Goal: Information Seeking & Learning: Get advice/opinions

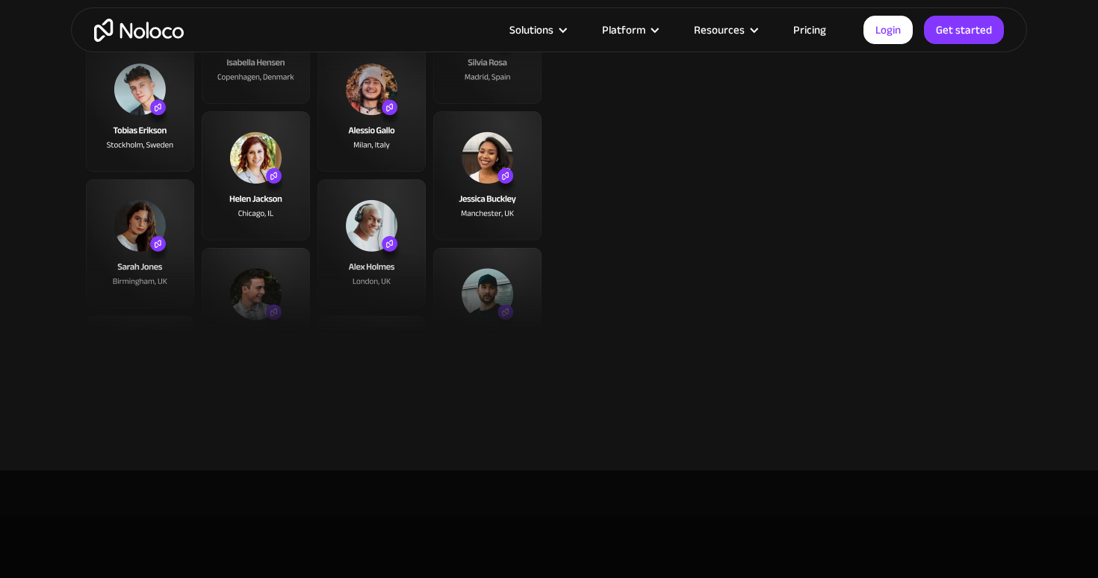
click at [813, 32] on link "Pricing" at bounding box center [810, 29] width 70 height 19
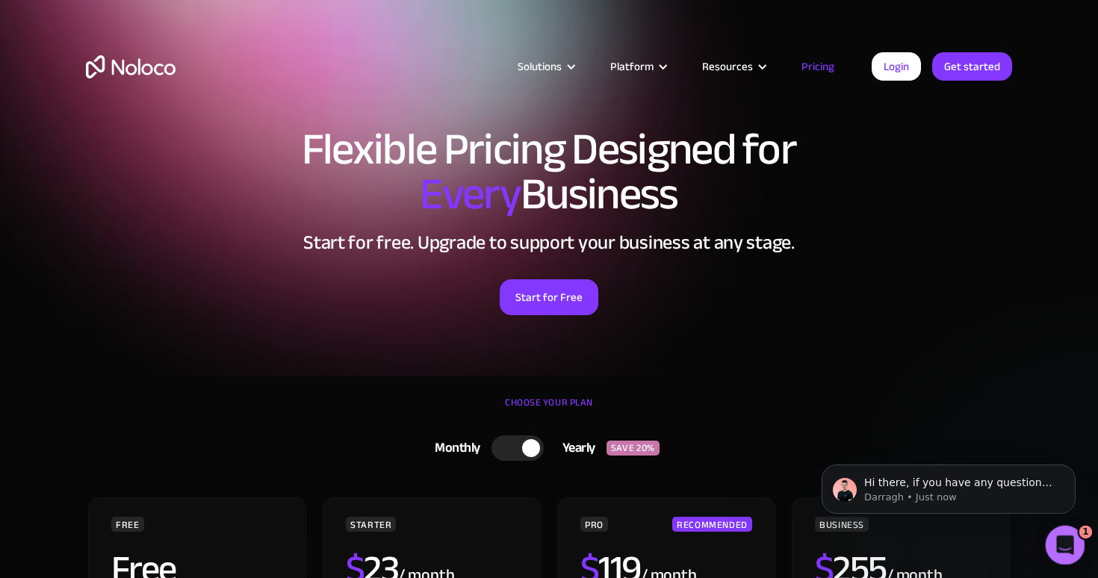
click at [1070, 552] on div "Open Intercom Messenger" at bounding box center [1062, 542] width 49 height 49
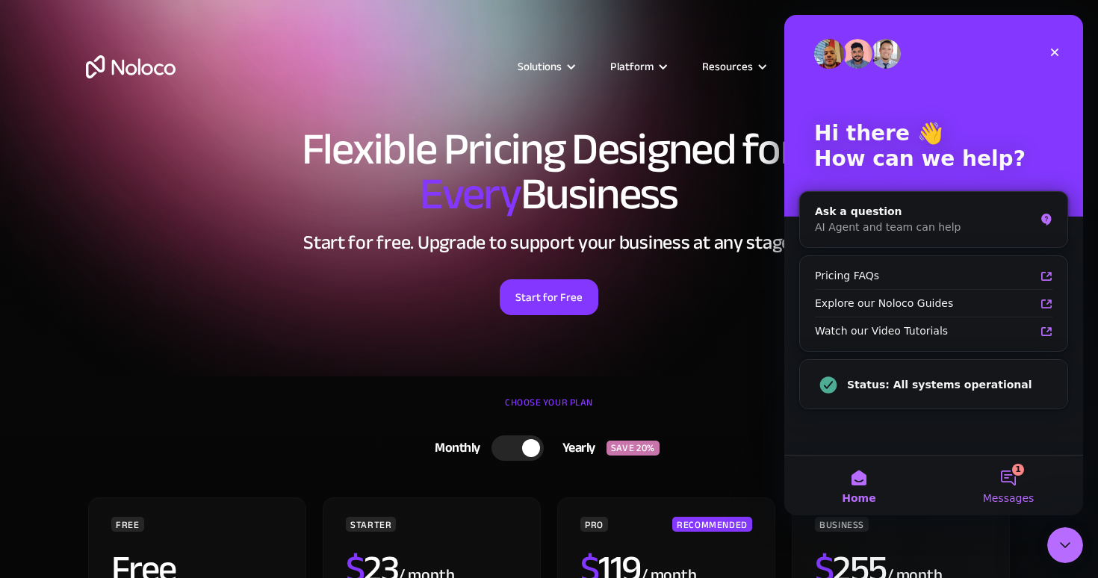
click at [1008, 499] on span "Messages" at bounding box center [1009, 498] width 52 height 10
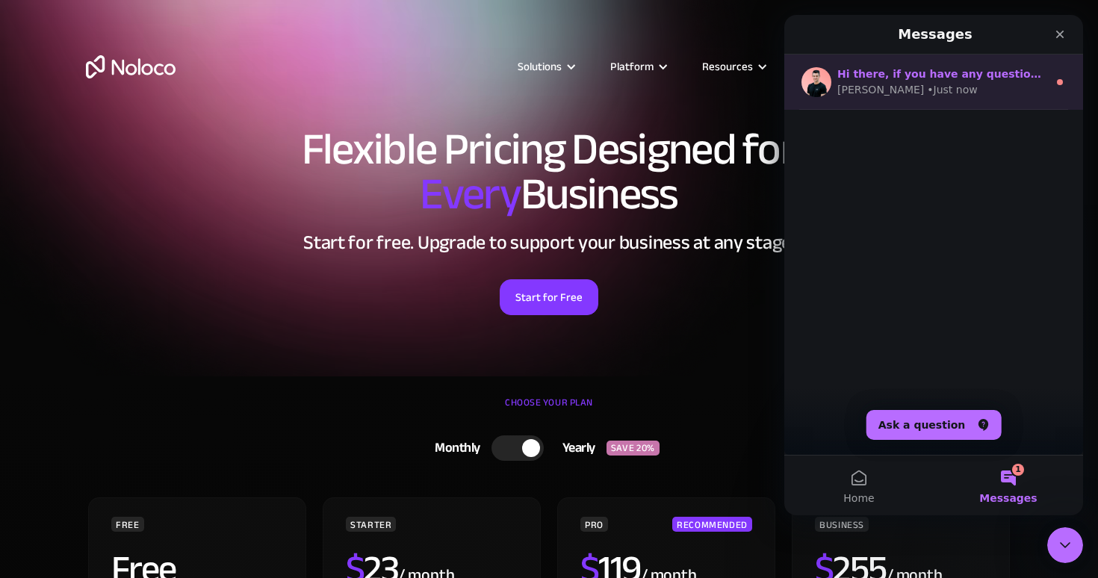
click at [990, 102] on div "Hi there, if you have any questions about our pricing, just let us know! Darrag…" at bounding box center [933, 82] width 299 height 55
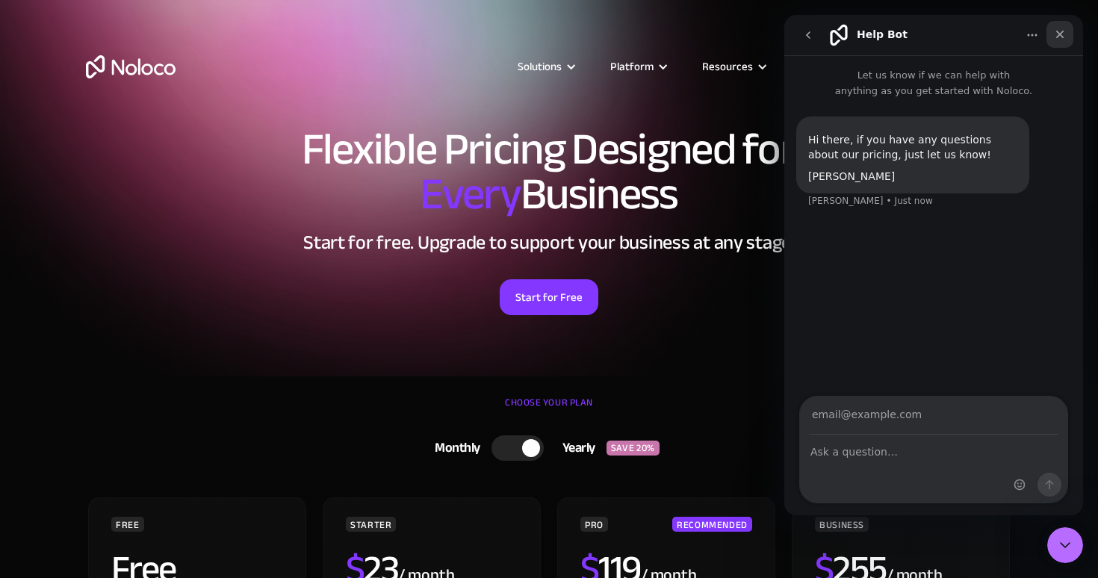
click at [1073, 27] on div "Close" at bounding box center [1059, 34] width 27 height 27
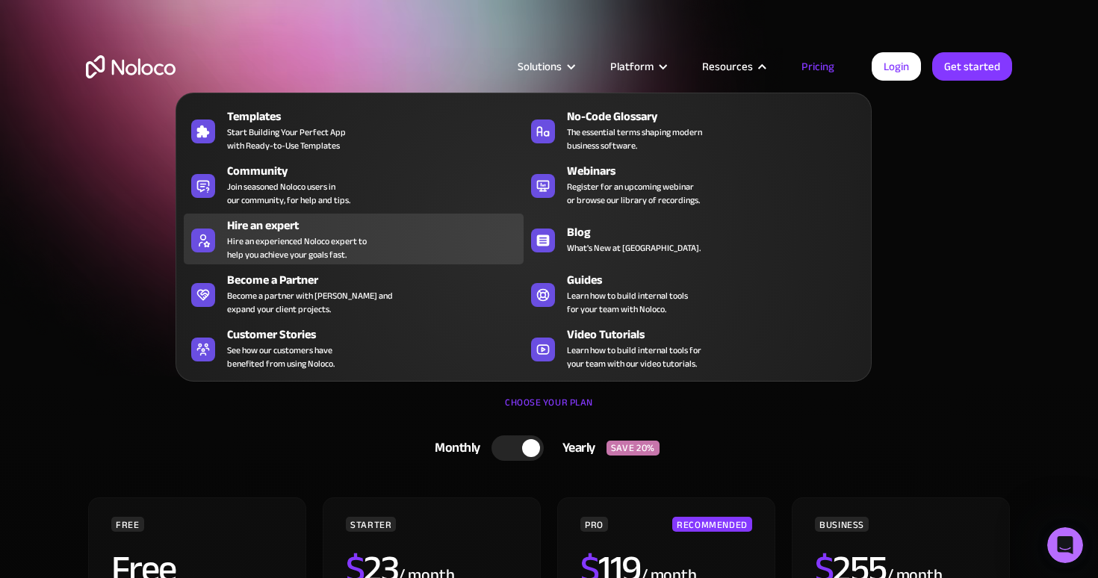
click at [283, 246] on div "Hire an experienced Noloco expert to help you achieve your goals fast." at bounding box center [297, 248] width 140 height 27
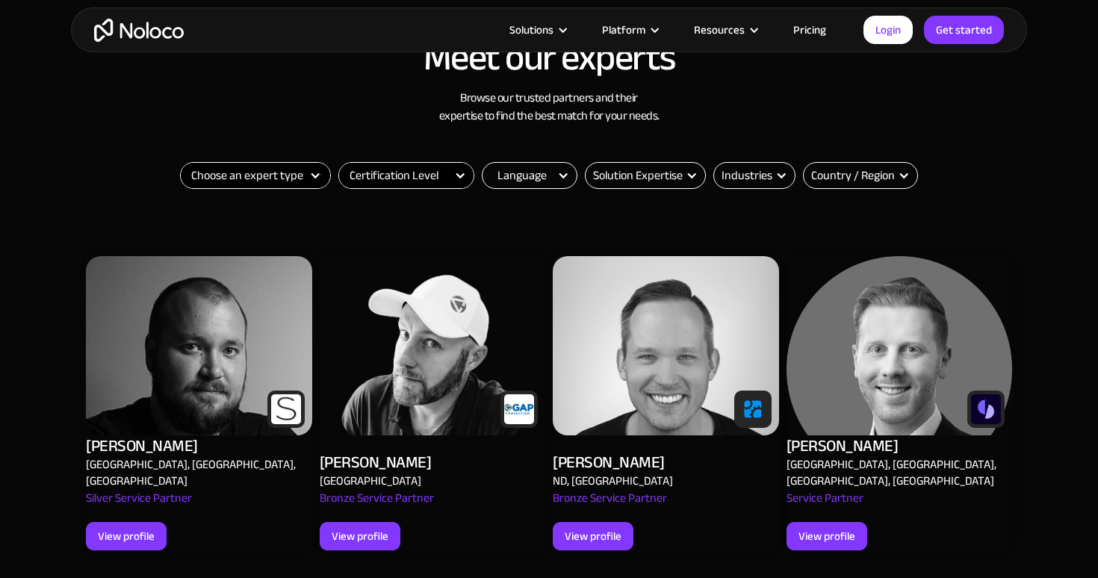
scroll to position [559, 0]
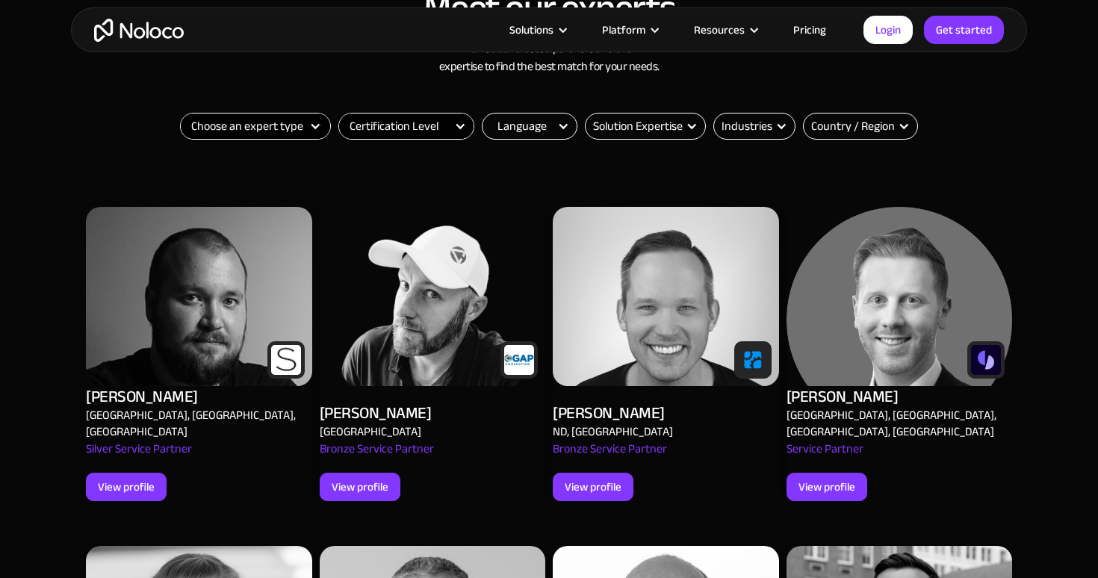
click at [244, 128] on select "Choose an expert type Agency Freelancer" at bounding box center [255, 126] width 149 height 25
select select "Agency"
click at [181, 114] on select "Choose an expert type Agency Freelancer" at bounding box center [255, 126] width 149 height 25
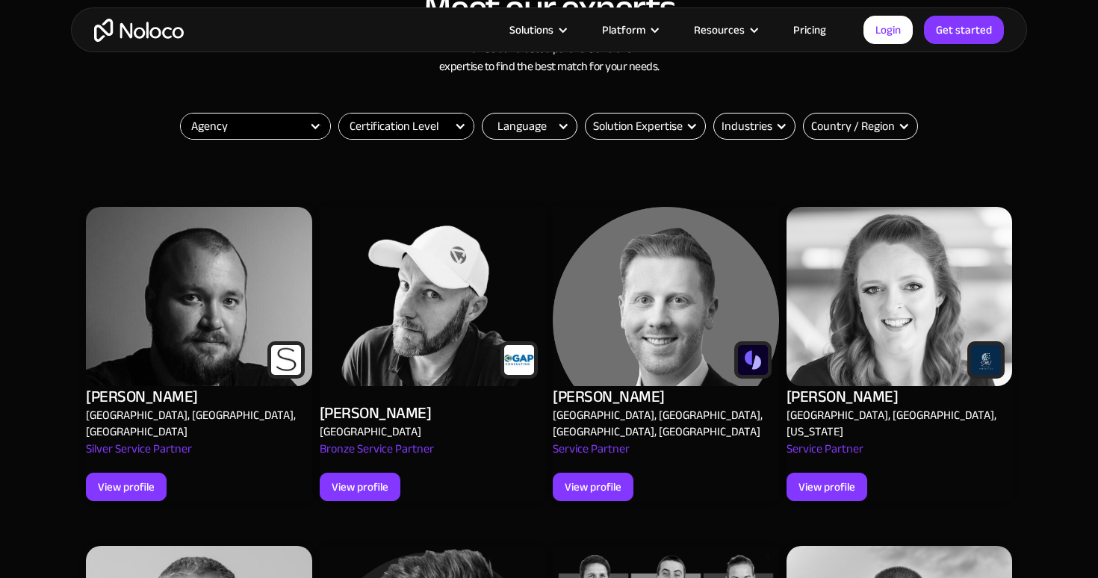
click at [253, 132] on select "Choose an expert type Agency Freelancer" at bounding box center [255, 126] width 149 height 25
click at [442, 128] on select "Certification Level Not Certified Certified Expert Level 1" at bounding box center [406, 126] width 134 height 25
select select "Certified Expert Level 1"
click at [339, 114] on select "Certification Level Not Certified Certified Expert Level 1" at bounding box center [406, 126] width 134 height 25
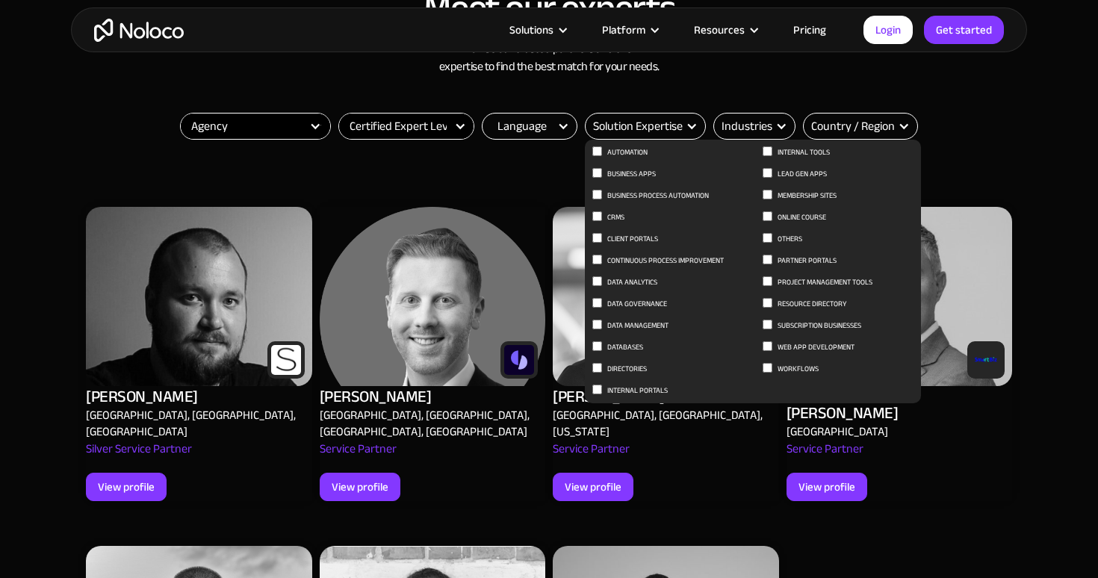
click at [660, 127] on div "Solution Expertise" at bounding box center [638, 126] width 90 height 18
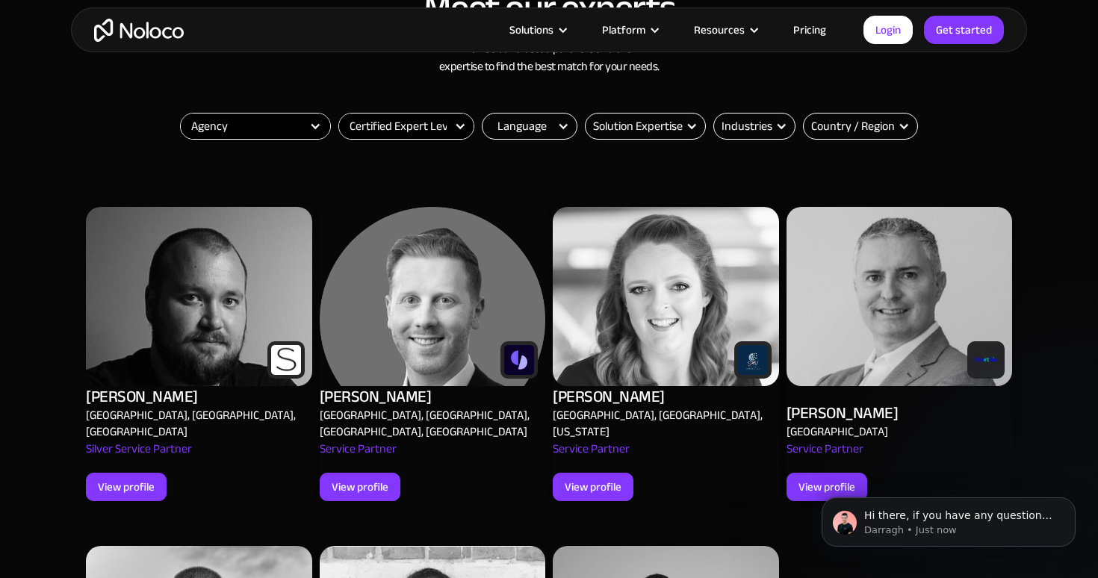
scroll to position [0, 0]
click at [660, 127] on div "Solution Expertise" at bounding box center [638, 126] width 90 height 18
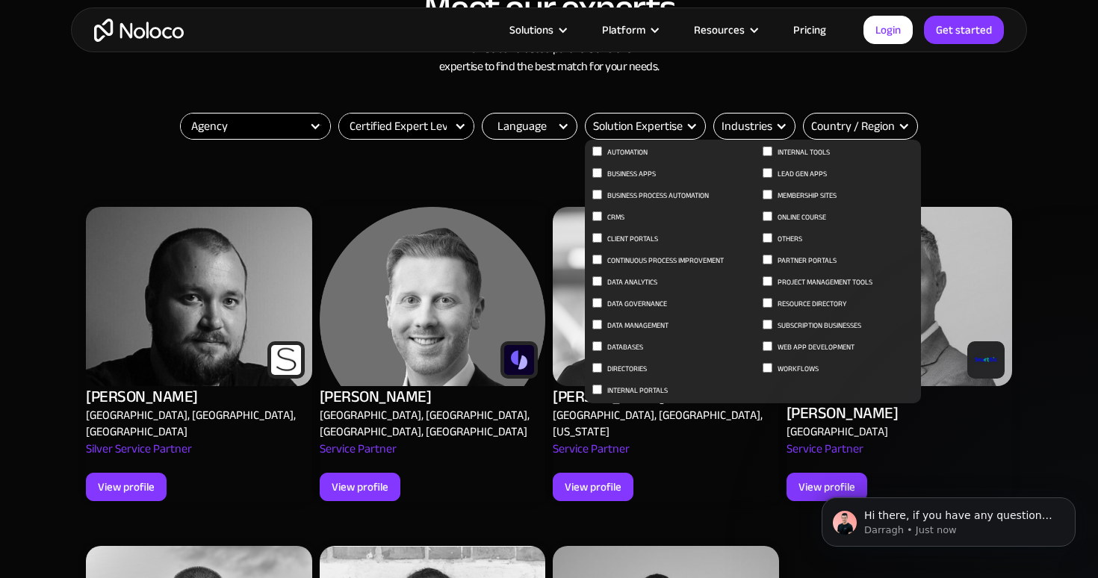
click at [634, 236] on span "Client Portals" at bounding box center [632, 239] width 51 height 18
click at [602, 156] on input "Client Portals" at bounding box center [597, 151] width 10 height 10
checkbox input "true"
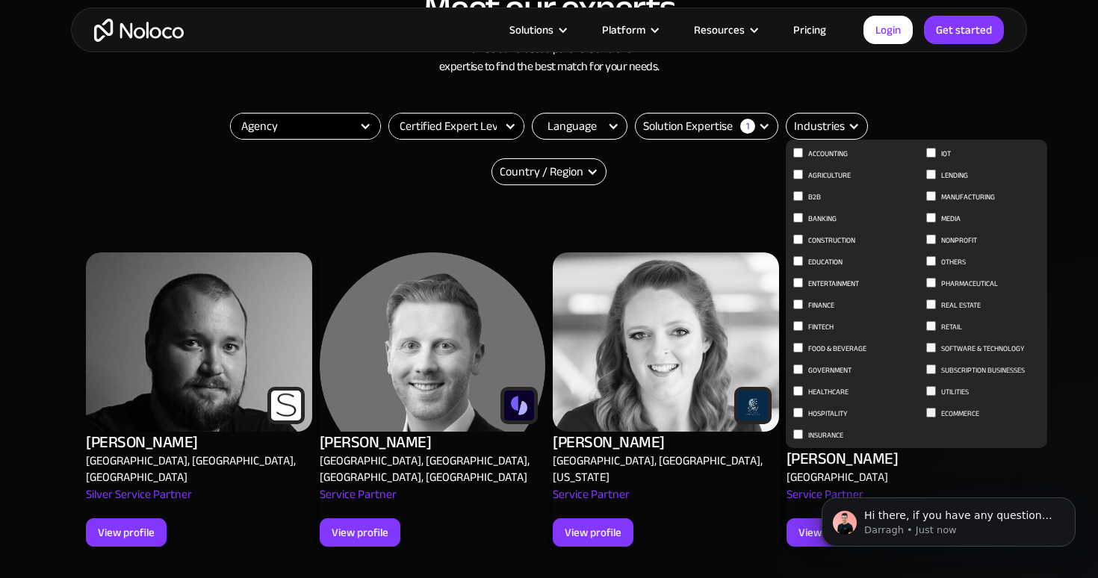
click at [832, 120] on div "Industries" at bounding box center [819, 126] width 51 height 18
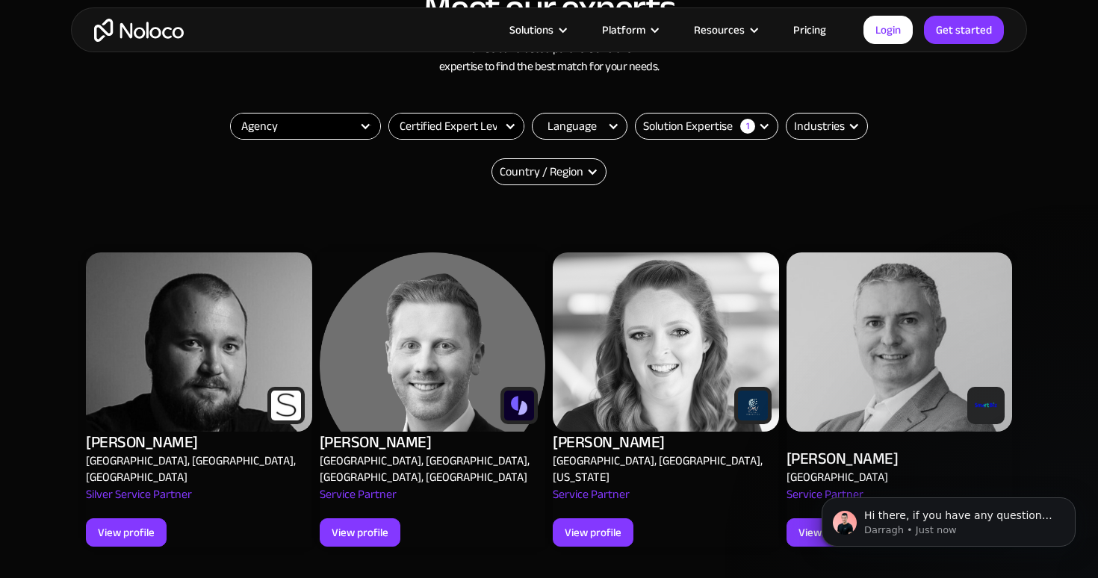
click at [832, 120] on div "Industries" at bounding box center [819, 126] width 51 height 18
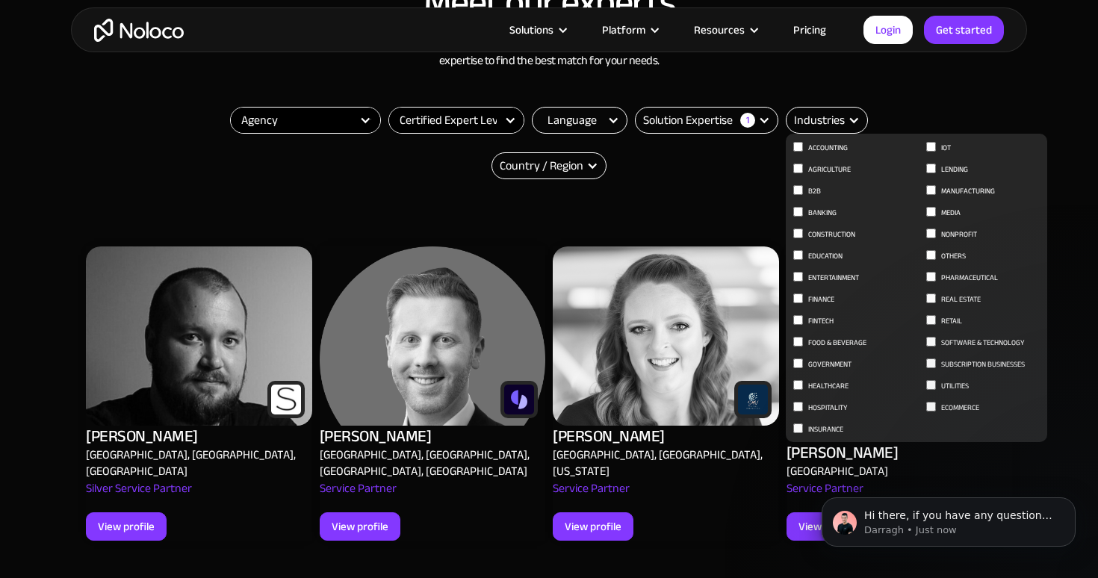
scroll to position [571, 0]
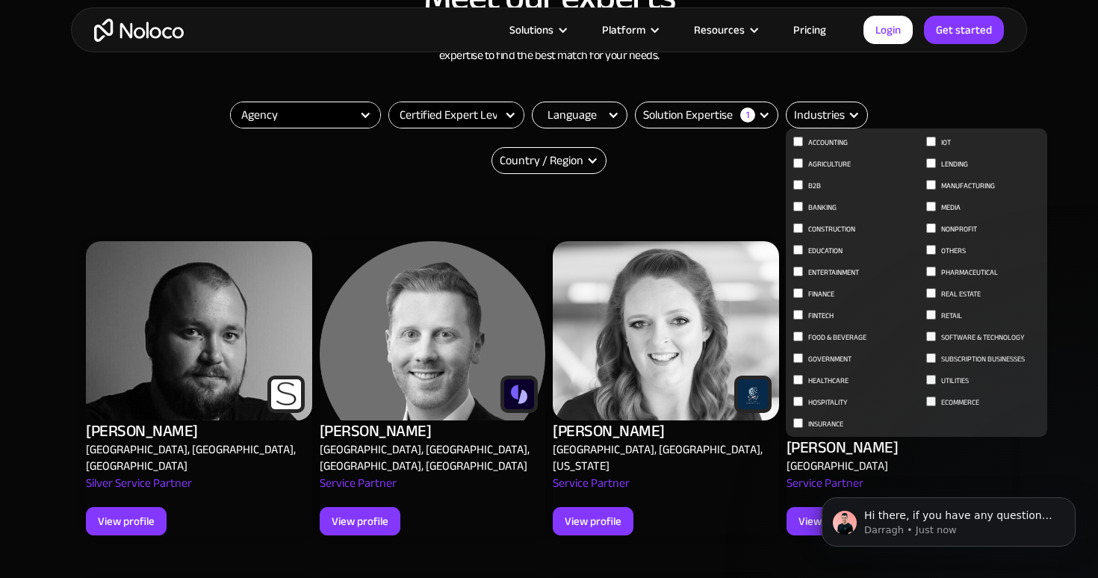
click at [822, 275] on span "Entertainment" at bounding box center [833, 273] width 51 height 18
click at [803, 146] on input "Entertainment" at bounding box center [798, 142] width 10 height 10
checkbox input "true"
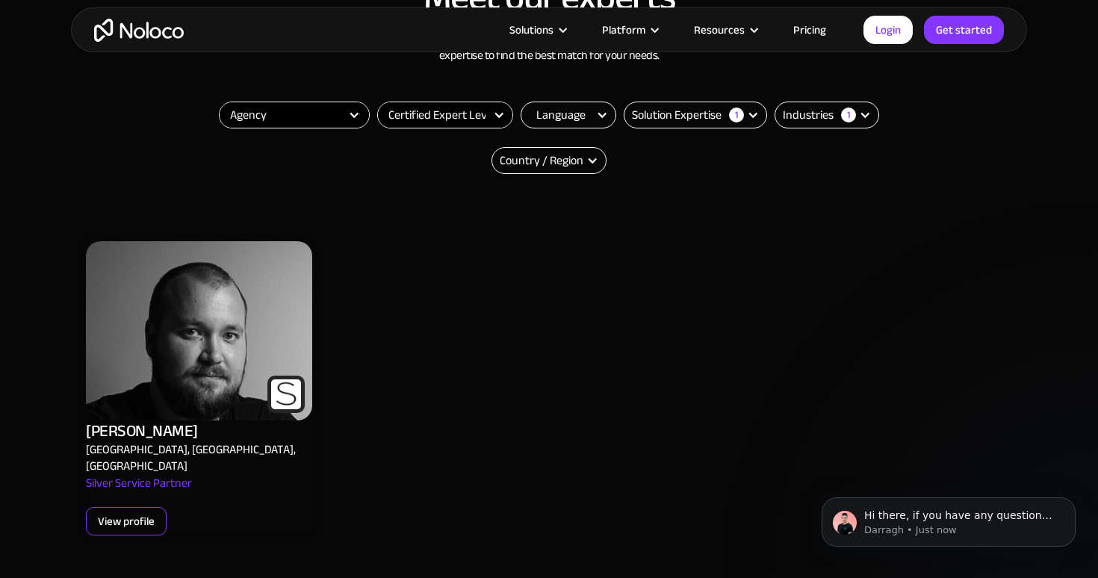
click at [147, 512] on div "View profile" at bounding box center [126, 521] width 57 height 19
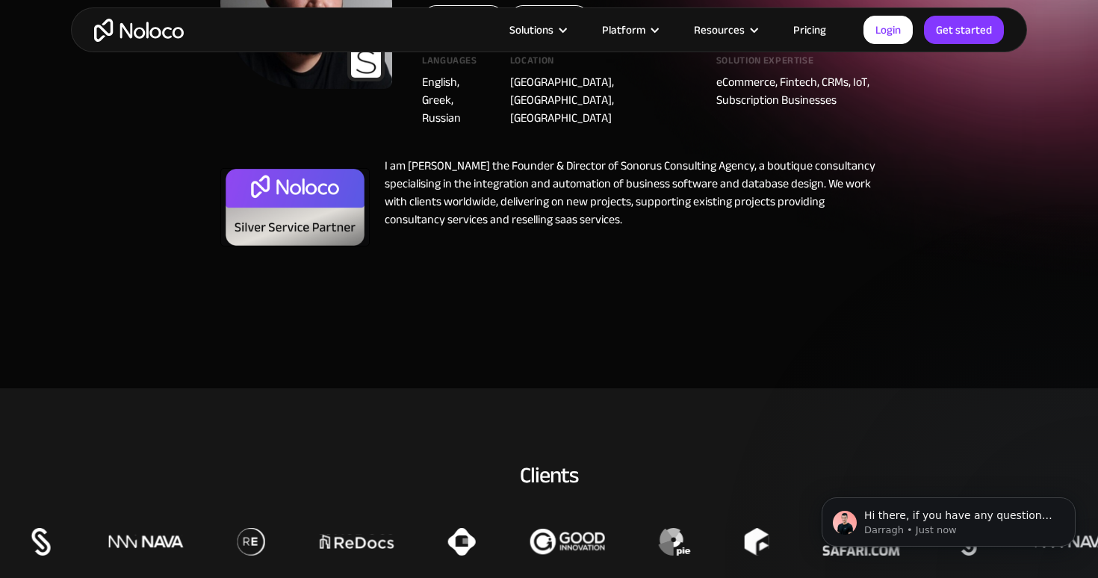
scroll to position [114, 0]
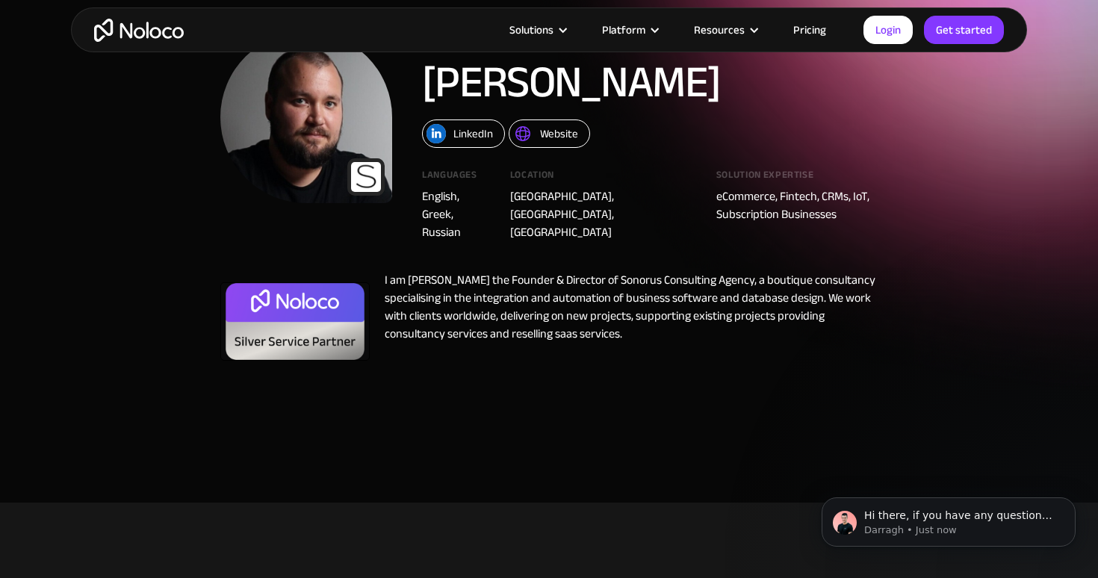
click at [526, 143] on img at bounding box center [522, 133] width 19 height 19
